Goal: Information Seeking & Learning: Learn about a topic

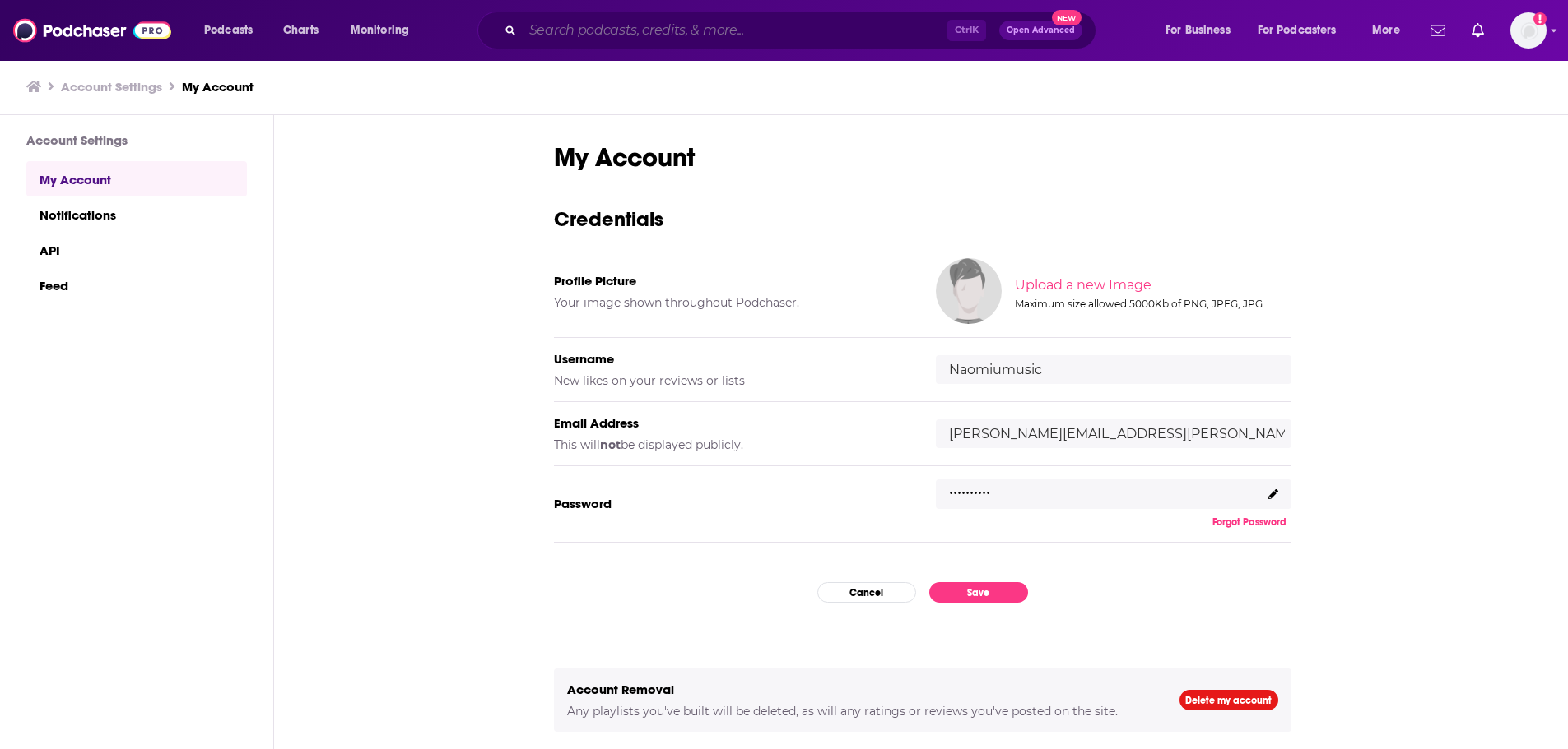
click at [587, 31] on input "Search podcasts, credits, & more..." at bounding box center [734, 30] width 424 height 26
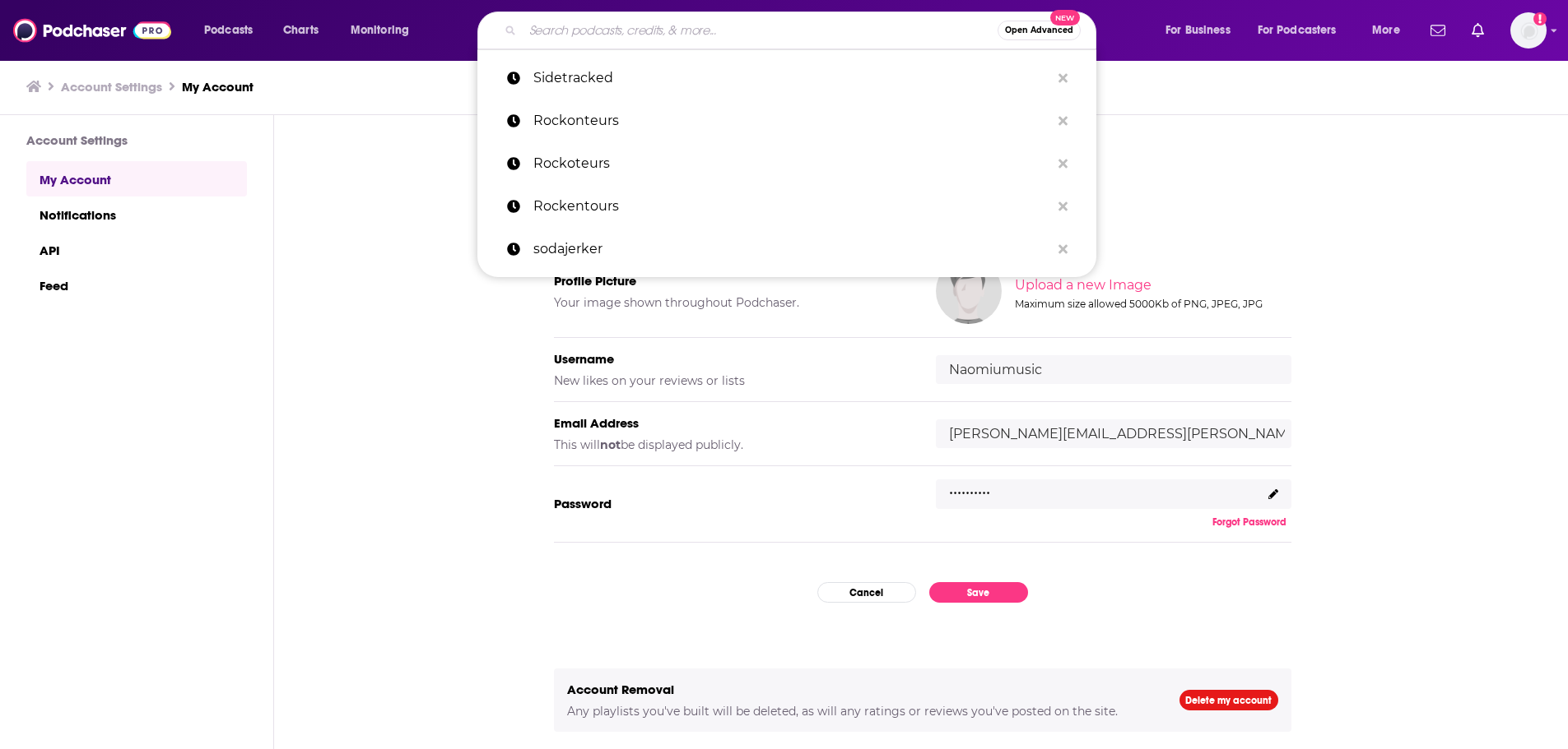
type input "t"
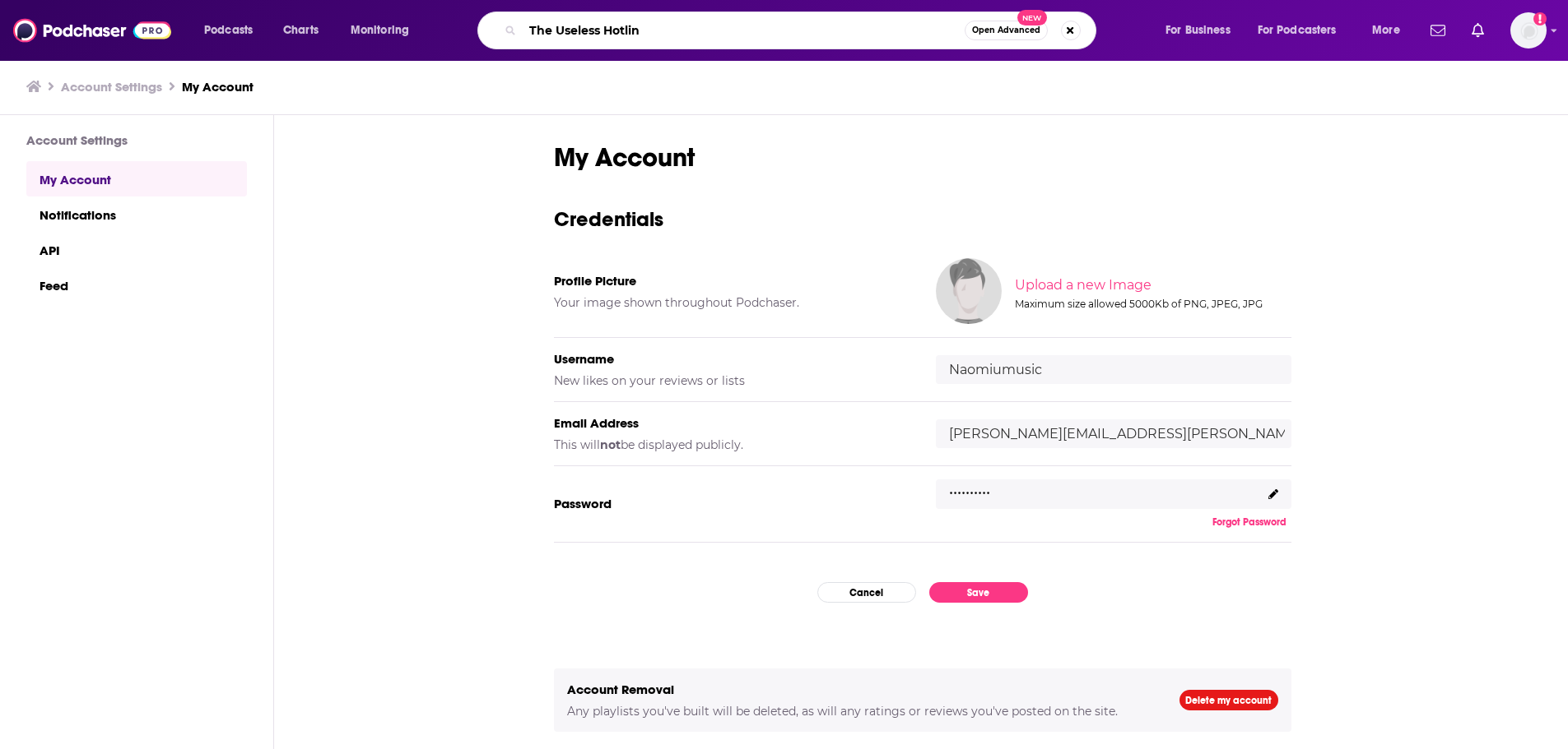
type input "The Useless Hotline"
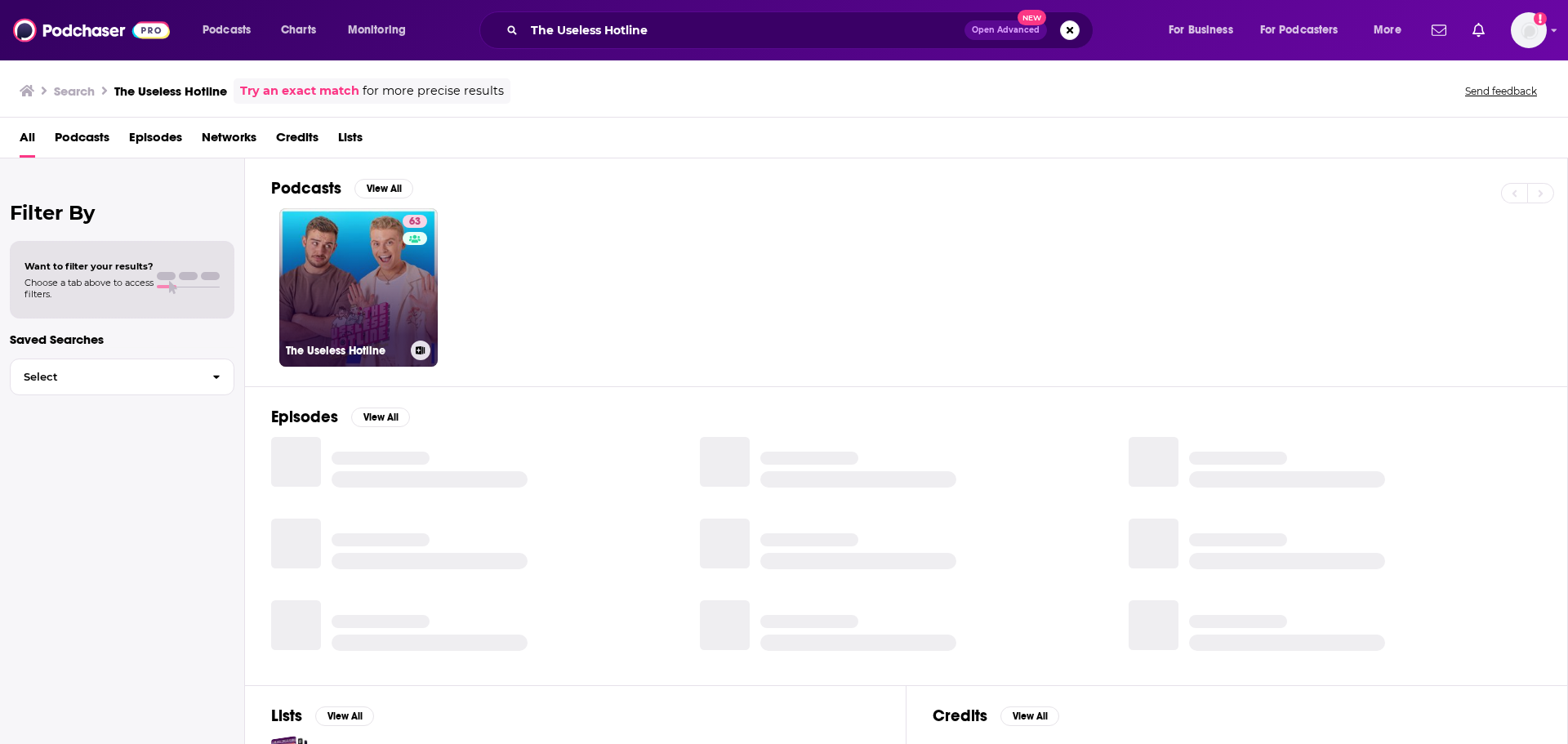
click at [412, 319] on div "63" at bounding box center [416, 278] width 29 height 126
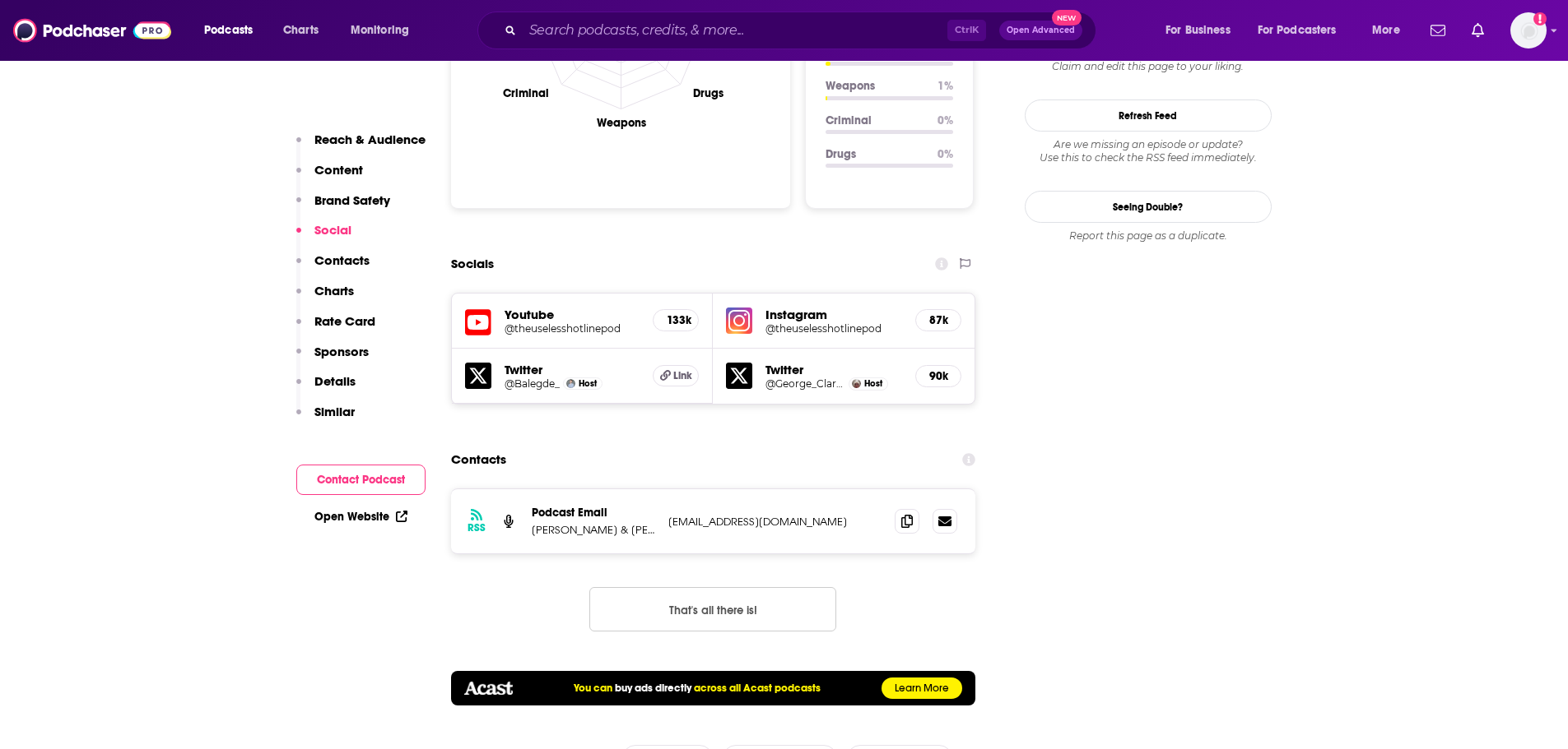
scroll to position [1810, 0]
